Goal: Task Accomplishment & Management: Check status

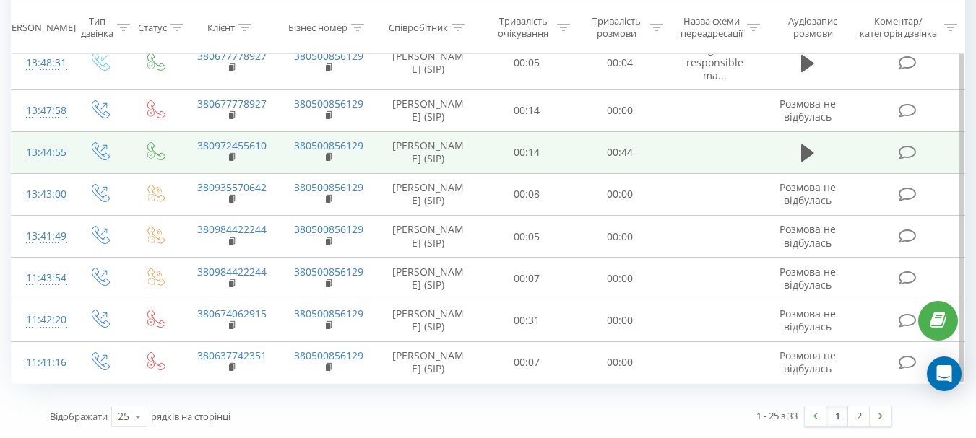
scroll to position [616, 0]
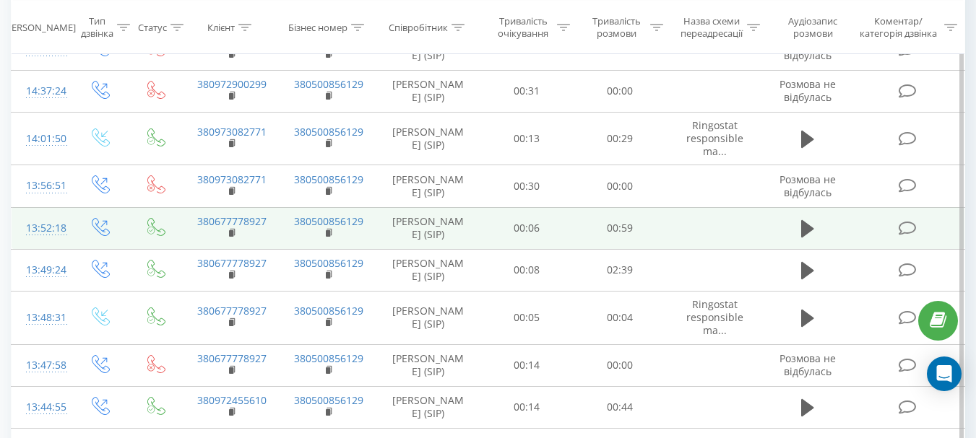
scroll to position [905, 0]
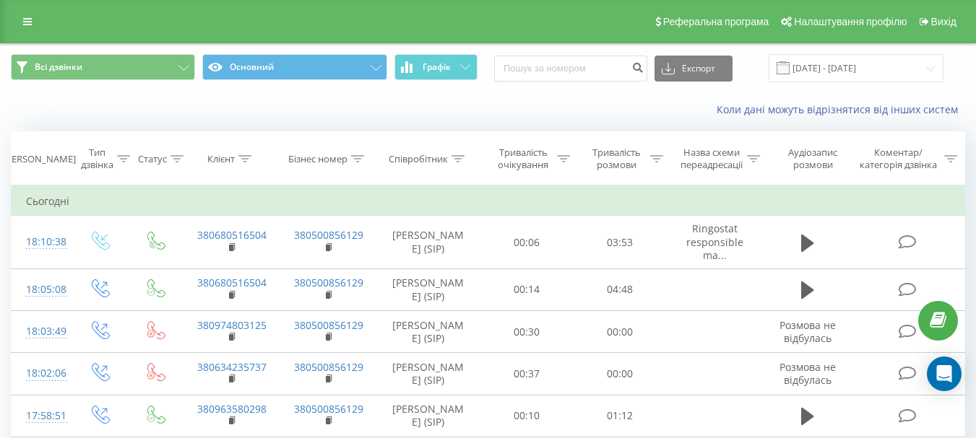
scroll to position [506, 0]
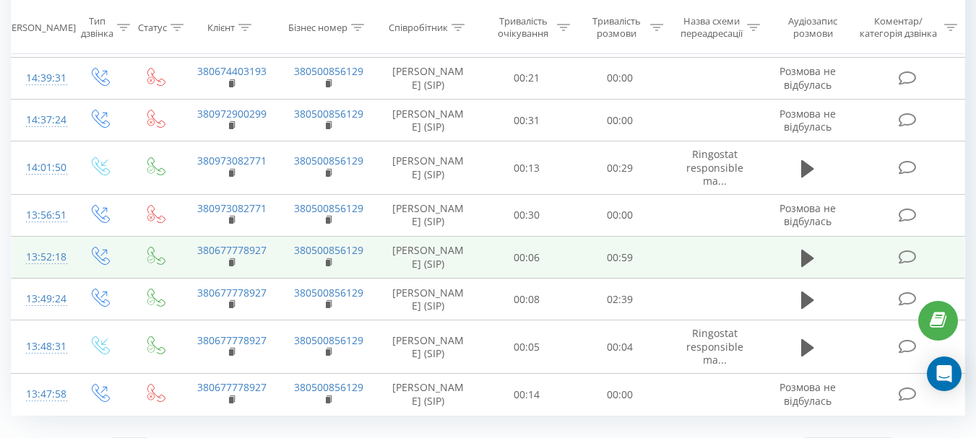
scroll to position [916, 0]
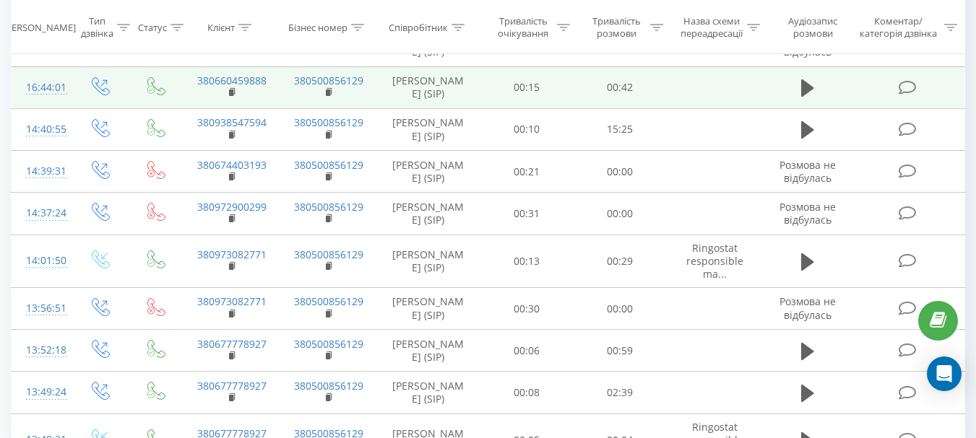
scroll to position [916, 0]
